Goal: Find specific page/section: Find specific page/section

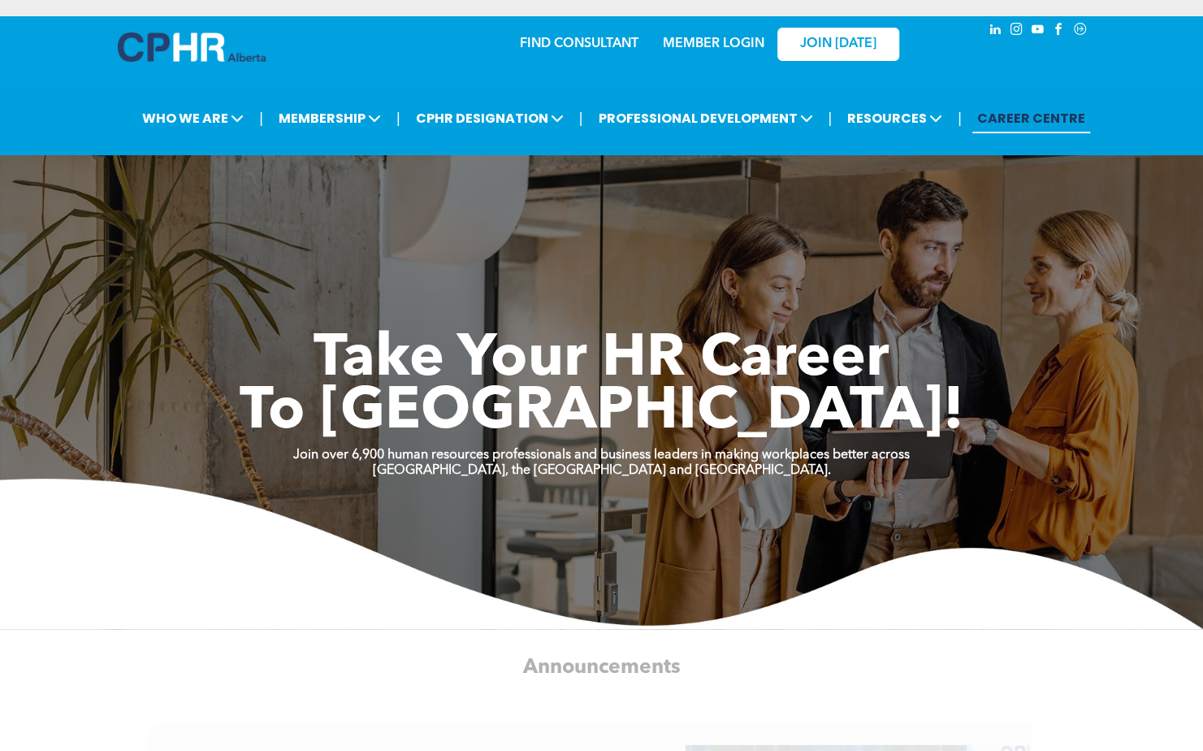
click at [720, 49] on link "MEMBER LOGIN" at bounding box center [714, 43] width 102 height 13
click at [692, 34] on div "MEMBER LOGIN" at bounding box center [714, 38] width 106 height 29
click at [686, 43] on link "MEMBER LOGIN" at bounding box center [714, 43] width 102 height 13
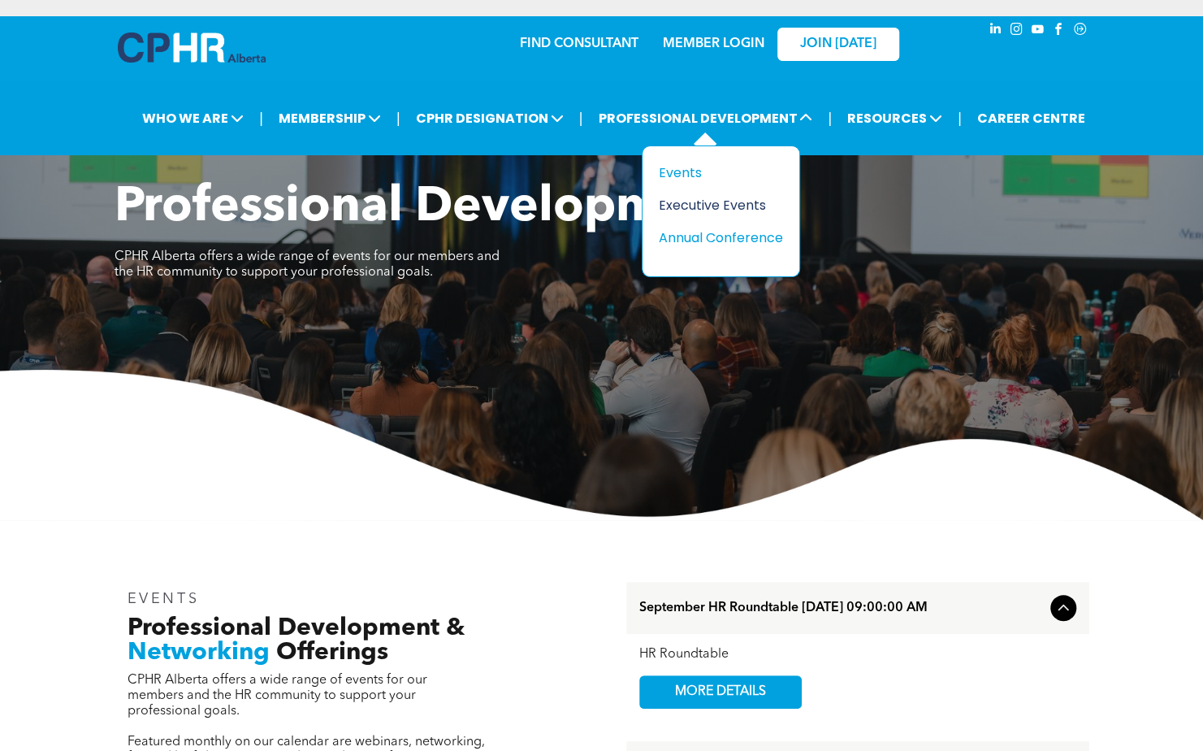
click at [700, 201] on div "Executive Events" at bounding box center [715, 205] width 112 height 20
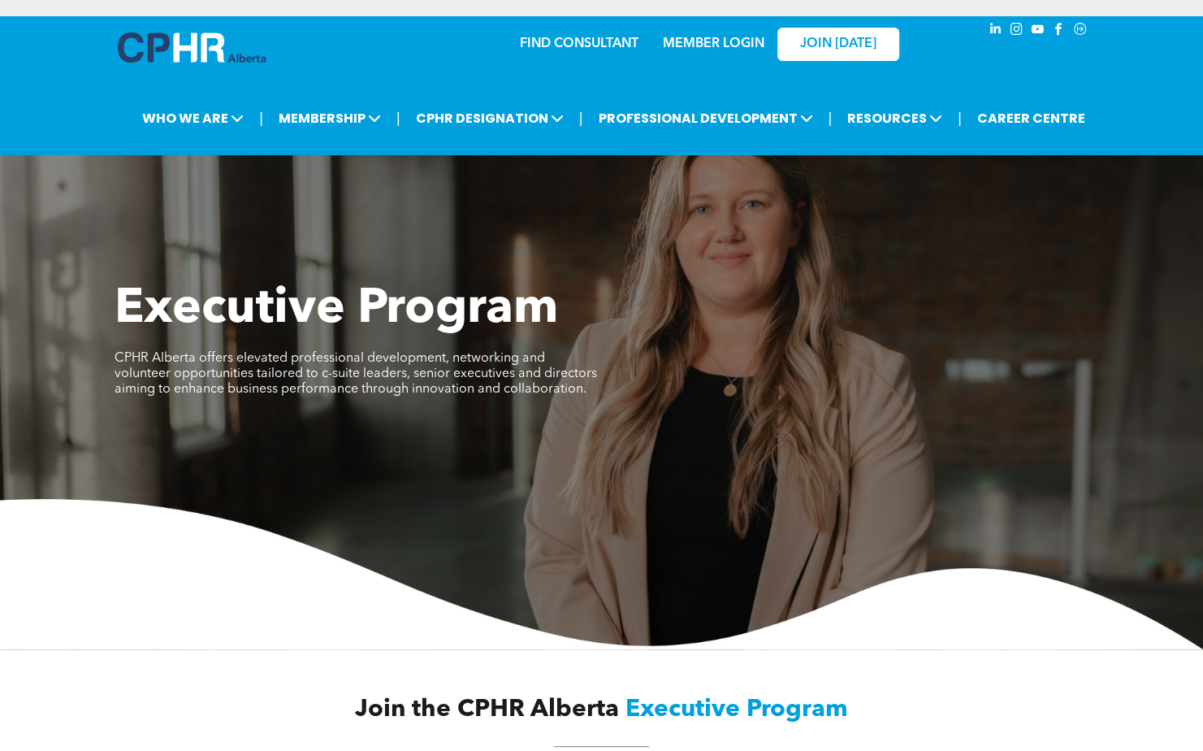
click at [255, 634] on img at bounding box center [601, 574] width 1203 height 150
click at [1035, 117] on link "CAREER CENTRE" at bounding box center [1032, 118] width 118 height 30
